Goal: Information Seeking & Learning: Learn about a topic

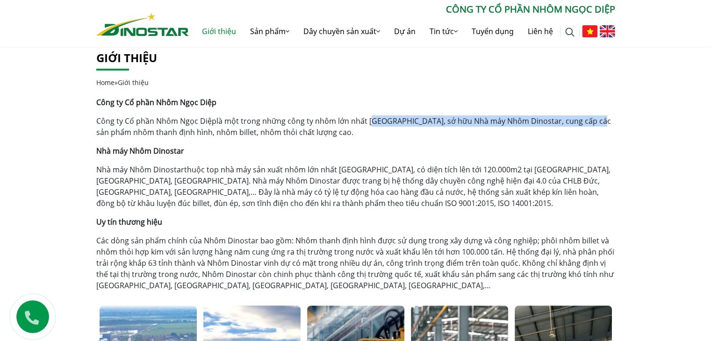
click at [587, 118] on p "Công ty Cổ phần Nhôm Ngọc Diệp là một trong những công ty nhôm lớn nhất Việt Na…" at bounding box center [355, 126] width 519 height 22
click at [546, 122] on p "Công ty Cổ phần Nhôm Ngọc Diệp là một trong những công ty nhôm lớn nhất Việt Na…" at bounding box center [355, 126] width 519 height 22
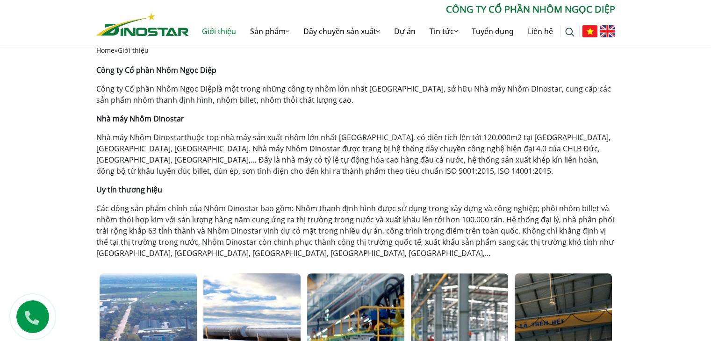
scroll to position [140, 0]
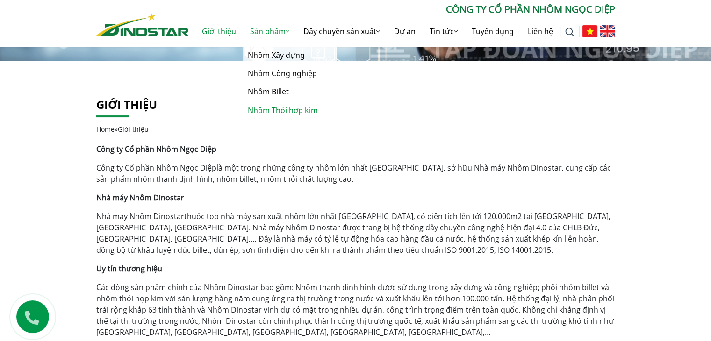
click at [271, 110] on link "Nhôm Thỏi hợp kim" at bounding box center [289, 110] width 93 height 18
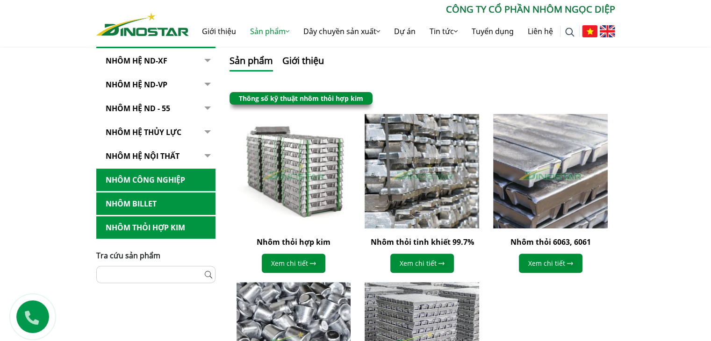
scroll to position [68, 0]
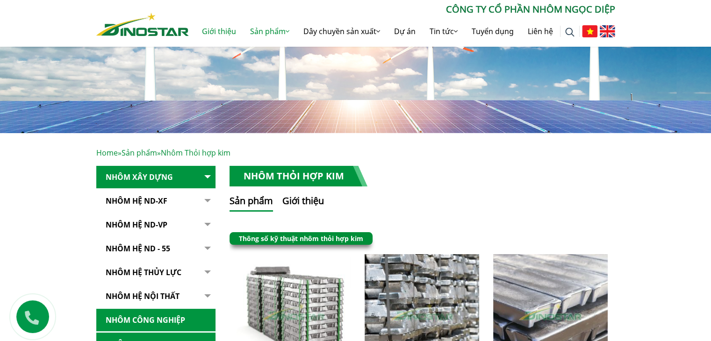
click at [221, 30] on link "Giới thiệu" at bounding box center [219, 31] width 48 height 30
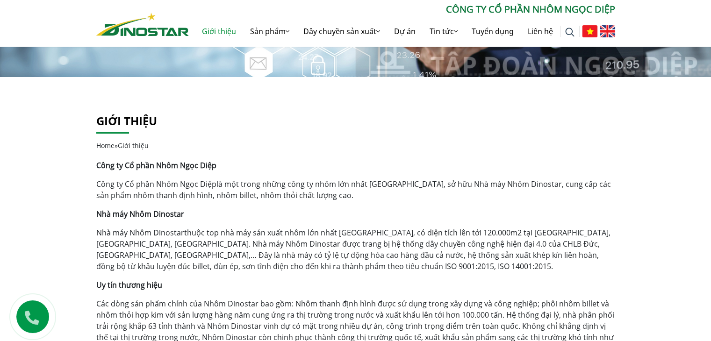
scroll to position [140, 0]
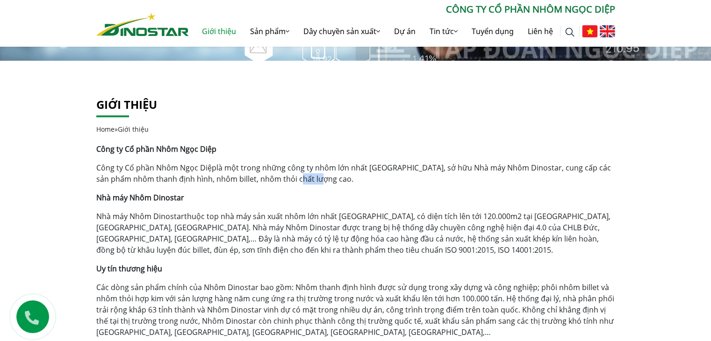
drag, startPoint x: 294, startPoint y: 173, endPoint x: 329, endPoint y: 177, distance: 34.7
click at [329, 177] on p "Công ty Cổ phần Nhôm Ngọc Diệp là một trong những công ty nhôm lớn nhất Việt Na…" at bounding box center [355, 173] width 519 height 22
click at [330, 177] on p "Công ty Cổ phần Nhôm Ngọc Diệp là một trong những công ty nhôm lớn nhất Việt Na…" at bounding box center [355, 173] width 519 height 22
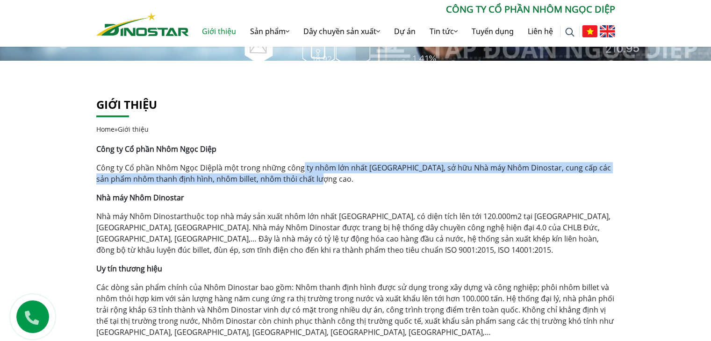
drag, startPoint x: 298, startPoint y: 166, endPoint x: 315, endPoint y: 180, distance: 22.0
click at [315, 180] on p "Công ty Cổ phần Nhôm Ngọc Diệp là một trong những công ty nhôm lớn nhất Việt Na…" at bounding box center [355, 173] width 519 height 22
click at [316, 180] on p "Công ty Cổ phần Nhôm Ngọc Diệp là một trong những công ty nhôm lớn nhất Việt Na…" at bounding box center [355, 173] width 519 height 22
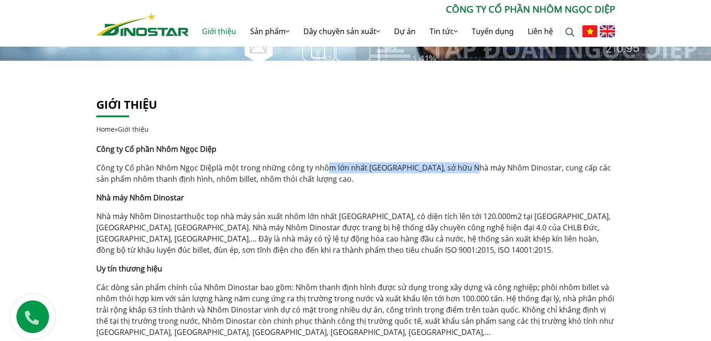
drag, startPoint x: 342, startPoint y: 169, endPoint x: 467, endPoint y: 172, distance: 124.4
click at [466, 172] on p "Công ty Cổ phần Nhôm Ngọc Diệp là một trong những công ty nhôm lớn nhất Việt Na…" at bounding box center [355, 173] width 519 height 22
click at [467, 172] on p "Công ty Cổ phần Nhôm Ngọc Diệp là một trong những công ty nhôm lớn nhất Việt Na…" at bounding box center [355, 173] width 519 height 22
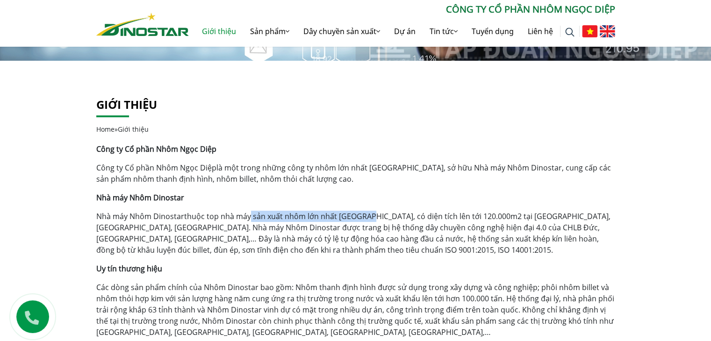
drag, startPoint x: 249, startPoint y: 221, endPoint x: 365, endPoint y: 219, distance: 116.4
click at [365, 219] on p "Nhà máy Nhôm Dinostar thuộc top nhà máy sản xuất nhôm lớn nhất Việt Nam, có diệ…" at bounding box center [355, 233] width 519 height 45
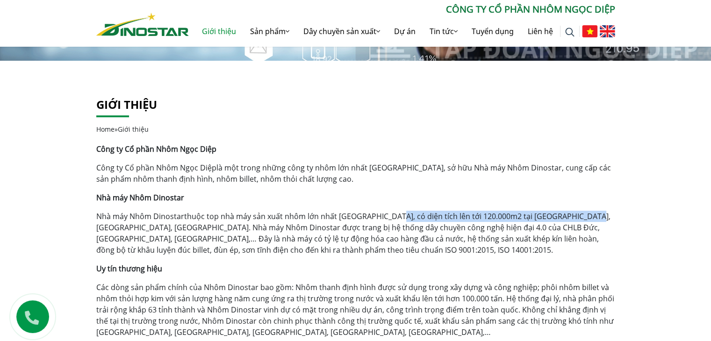
drag, startPoint x: 395, startPoint y: 217, endPoint x: 578, endPoint y: 219, distance: 183.7
click at [578, 219] on p "Nhà máy Nhôm Dinostar thuộc top nhà máy sản xuất nhôm lớn nhất Việt Nam, có diệ…" at bounding box center [355, 233] width 519 height 45
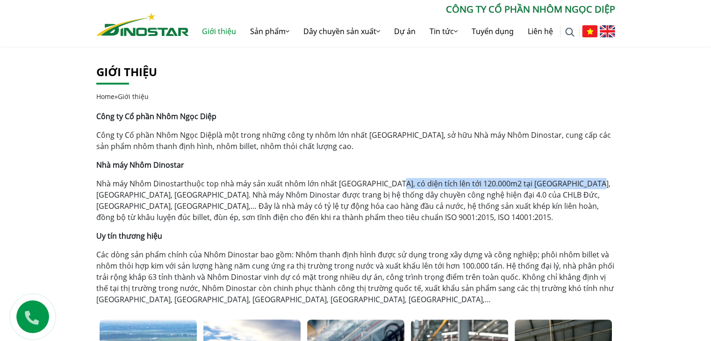
scroll to position [234, 0]
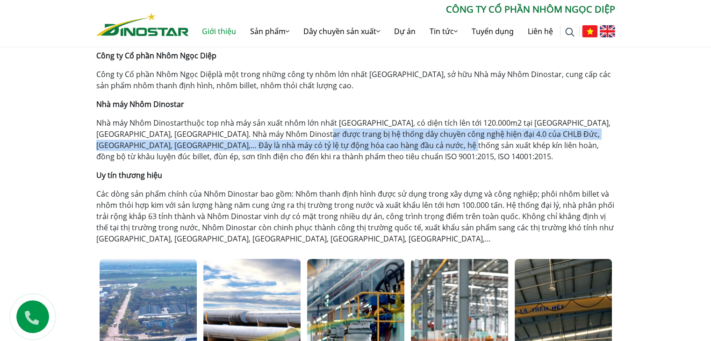
drag, startPoint x: 322, startPoint y: 136, endPoint x: 407, endPoint y: 147, distance: 86.3
click at [405, 147] on p "Nhà máy Nhôm Dinostar thuộc top nhà máy sản xuất nhôm lớn nhất Việt Nam, có diệ…" at bounding box center [355, 139] width 519 height 45
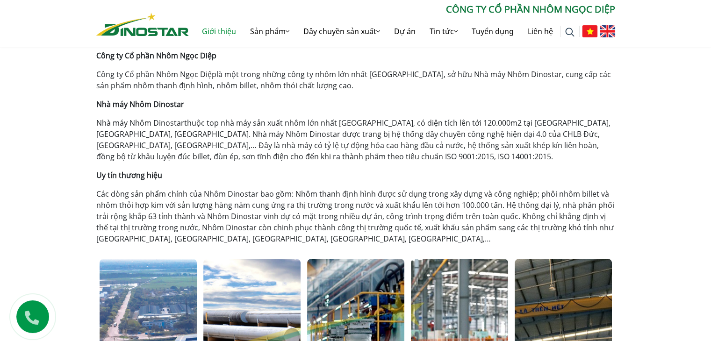
click at [408, 147] on p "Nhà máy Nhôm Dinostar thuộc top nhà máy sản xuất nhôm lớn nhất Việt Nam, có diệ…" at bounding box center [355, 139] width 519 height 45
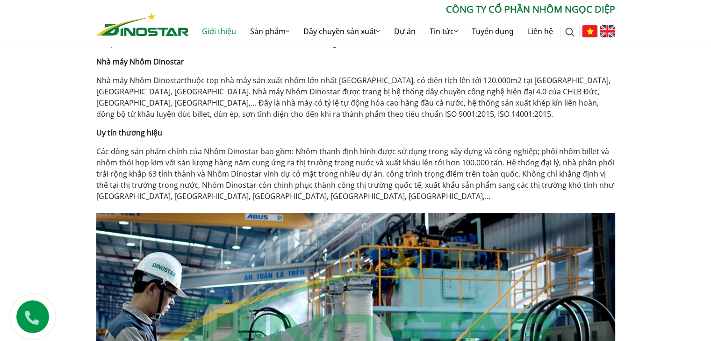
scroll to position [327, 0]
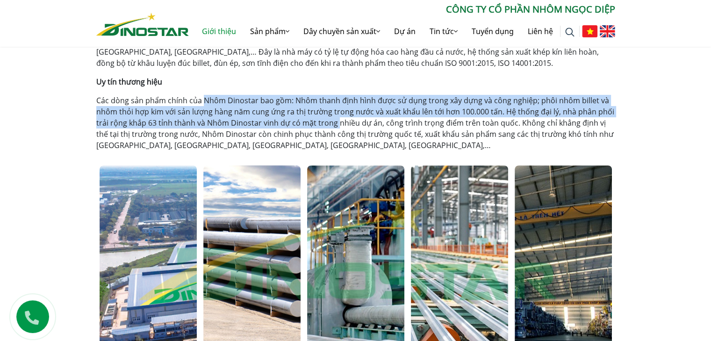
drag, startPoint x: 215, startPoint y: 99, endPoint x: 343, endPoint y: 130, distance: 131.7
click at [343, 129] on p "Các dòng sản phẩm chính của Nhôm Dinostar bao gồm: Nhôm thanh định hình được sử…" at bounding box center [355, 123] width 519 height 56
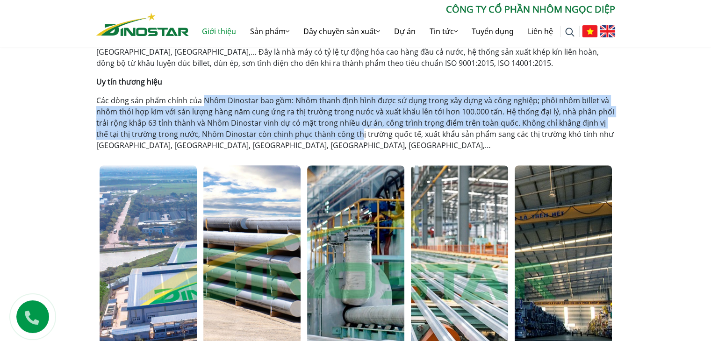
click at [345, 131] on p "Các dòng sản phẩm chính của Nhôm Dinostar bao gồm: Nhôm thanh định hình được sử…" at bounding box center [355, 123] width 519 height 56
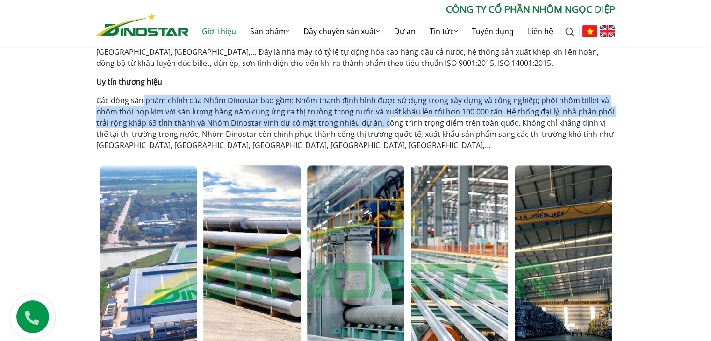
drag, startPoint x: 154, startPoint y: 101, endPoint x: 388, endPoint y: 125, distance: 235.5
click at [388, 125] on p "Các dòng sản phẩm chính của Nhôm Dinostar bao gồm: Nhôm thanh định hình được sử…" at bounding box center [355, 123] width 519 height 56
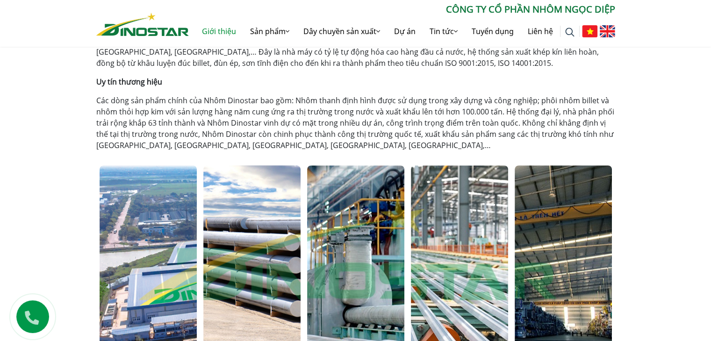
click at [392, 126] on p "Các dòng sản phẩm chính của Nhôm Dinostar bao gồm: Nhôm thanh định hình được sử…" at bounding box center [355, 123] width 519 height 56
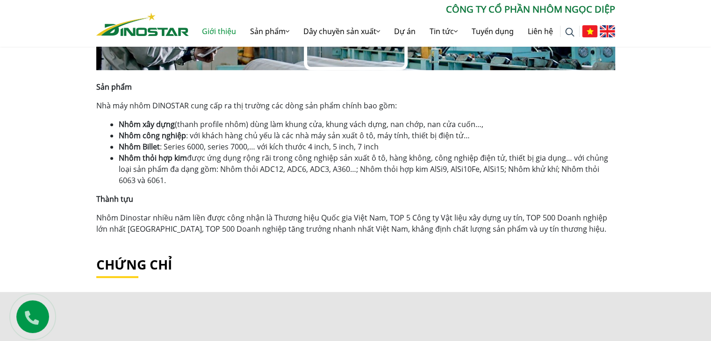
scroll to position [608, 0]
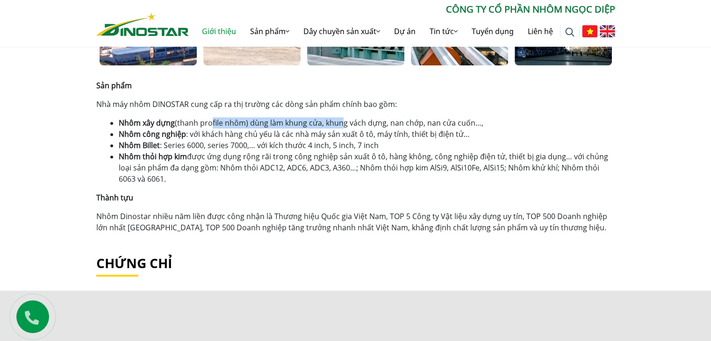
drag, startPoint x: 230, startPoint y: 121, endPoint x: 338, endPoint y: 121, distance: 108.5
click at [338, 121] on li "Nhôm xây dựng (thanh profile nhôm) dùng làm khung cửa, khung vách dựng, nan chớ…" at bounding box center [367, 122] width 496 height 11
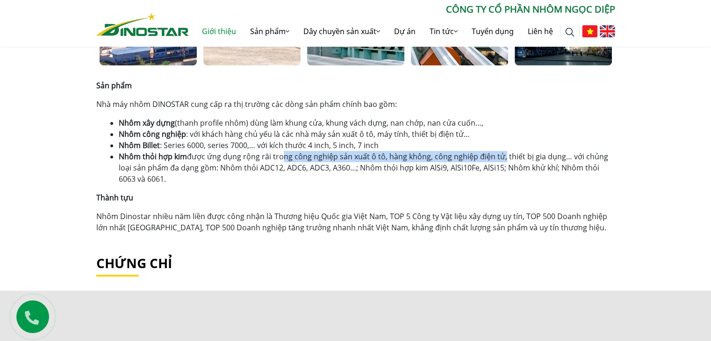
drag, startPoint x: 302, startPoint y: 156, endPoint x: 501, endPoint y: 156, distance: 199.1
click at [501, 156] on li "Nhôm thỏi hợp kim được ứng dụng rộng rãi trong công nghiệp sản xuất ô tô, hàng …" at bounding box center [367, 168] width 496 height 34
click at [435, 164] on li "Nhôm thỏi hợp kim được ứng dụng rộng rãi trong công nghiệp sản xuất ô tô, hàng …" at bounding box center [367, 168] width 496 height 34
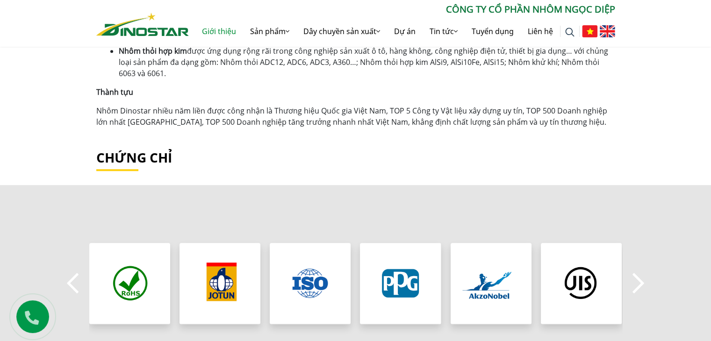
scroll to position [795, 0]
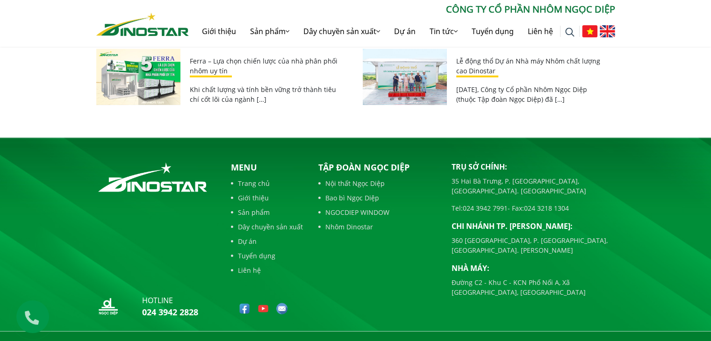
scroll to position [2179, 0]
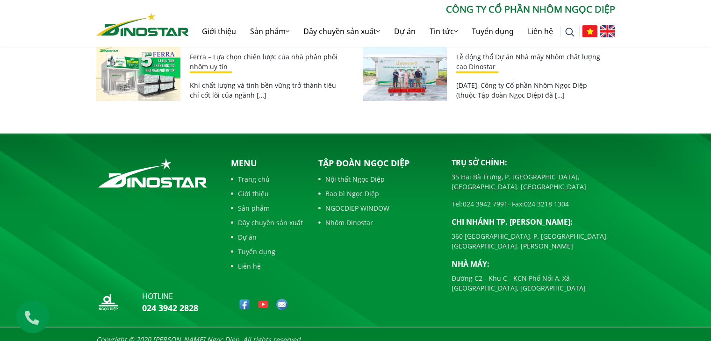
click at [248, 232] on link "Dự án" at bounding box center [267, 237] width 72 height 10
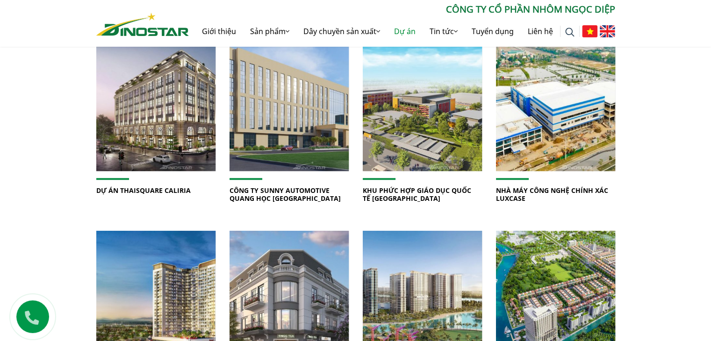
scroll to position [467, 0]
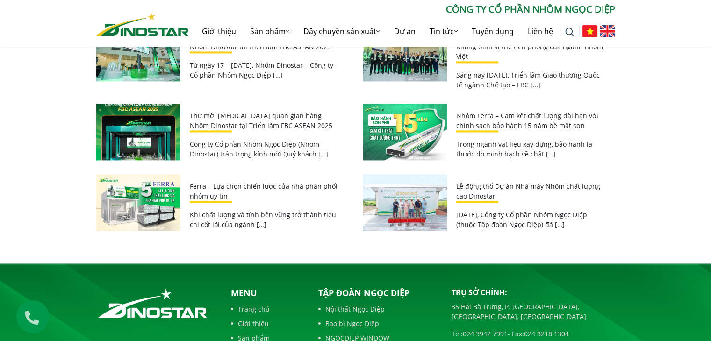
scroll to position [1356, 0]
